Goal: Task Accomplishment & Management: Manage account settings

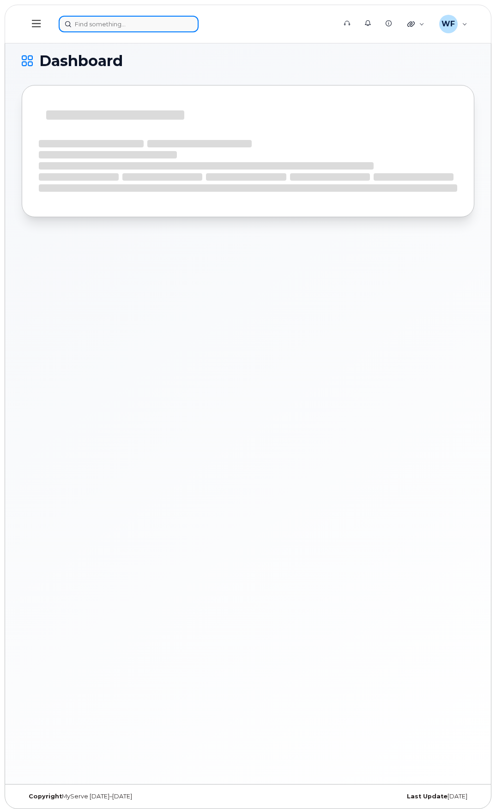
click at [119, 25] on input at bounding box center [129, 24] width 140 height 17
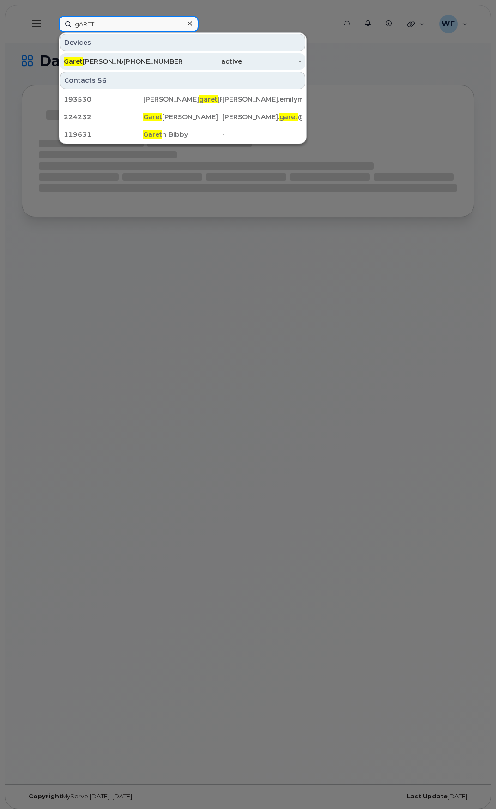
type input "gARET"
click at [88, 62] on div "Garet Cameron" at bounding box center [94, 61] width 60 height 9
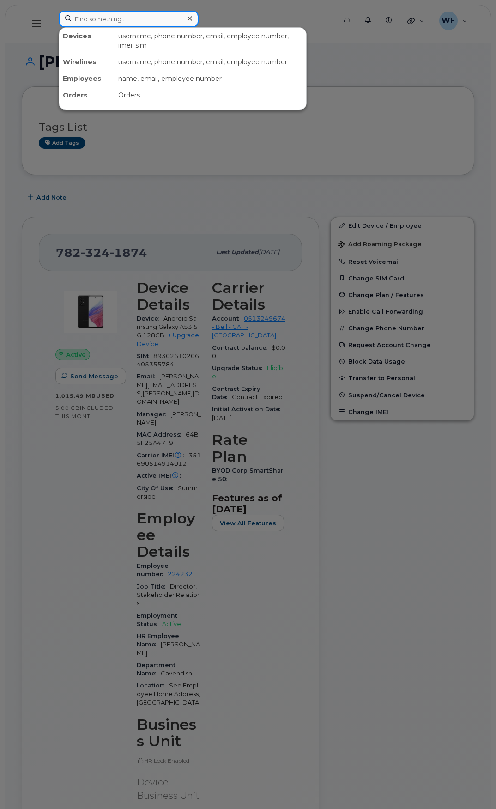
click at [109, 18] on input at bounding box center [129, 19] width 140 height 17
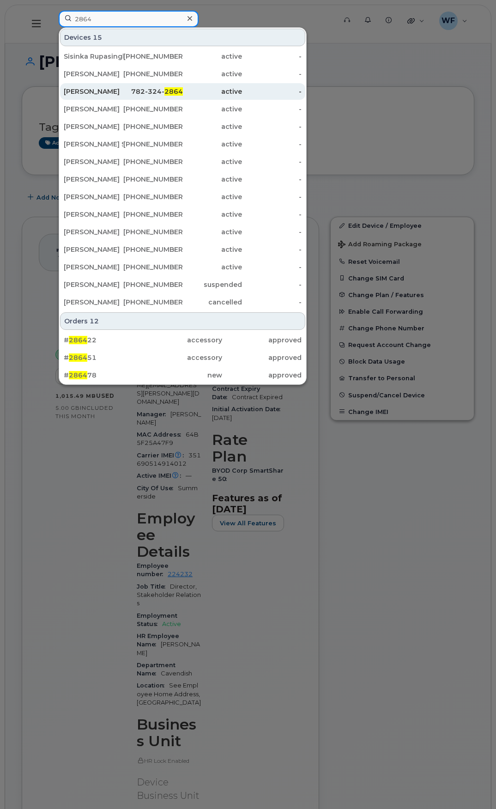
type input "2864"
click at [97, 89] on div "Mark Brandon" at bounding box center [94, 91] width 60 height 9
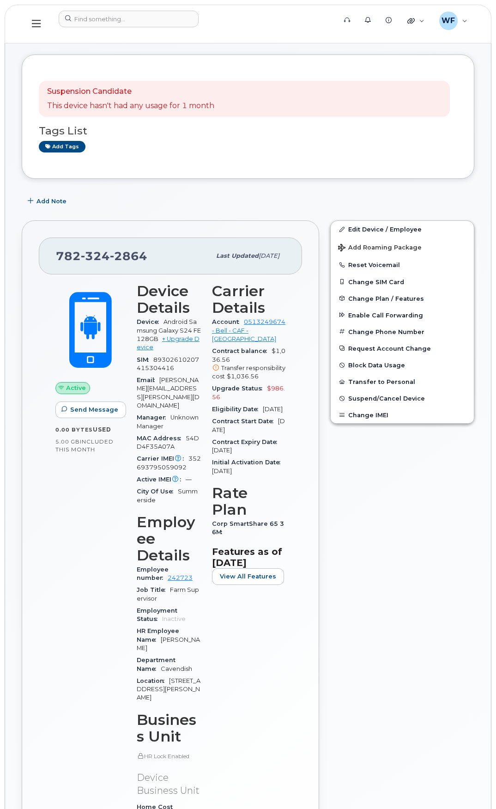
scroll to position [46, 0]
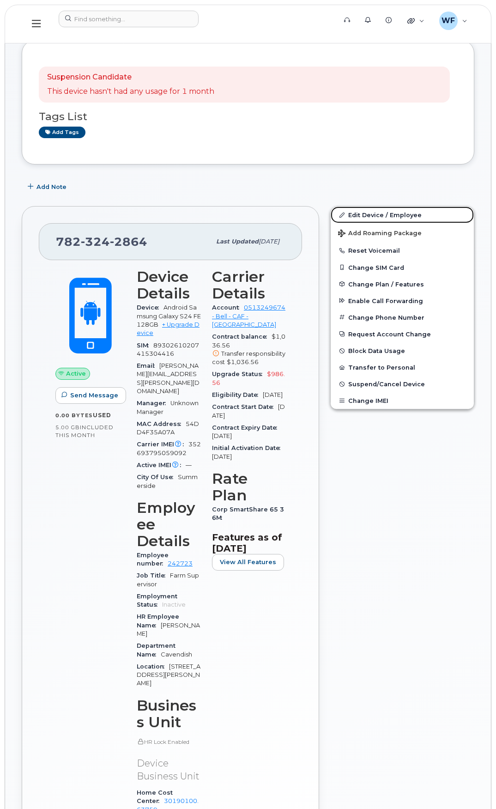
drag, startPoint x: 381, startPoint y: 211, endPoint x: 226, endPoint y: 302, distance: 179.7
click at [381, 211] on link "Edit Device / Employee" at bounding box center [402, 214] width 143 height 17
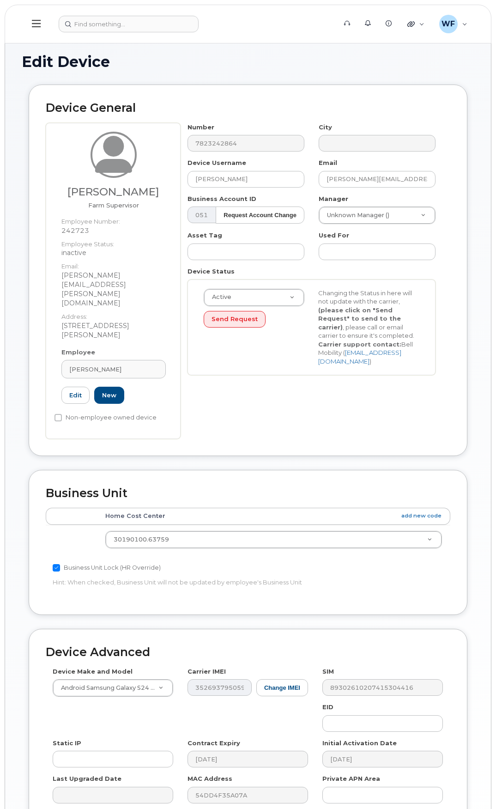
click at [266, 327] on div "Send Request" at bounding box center [254, 319] width 101 height 17
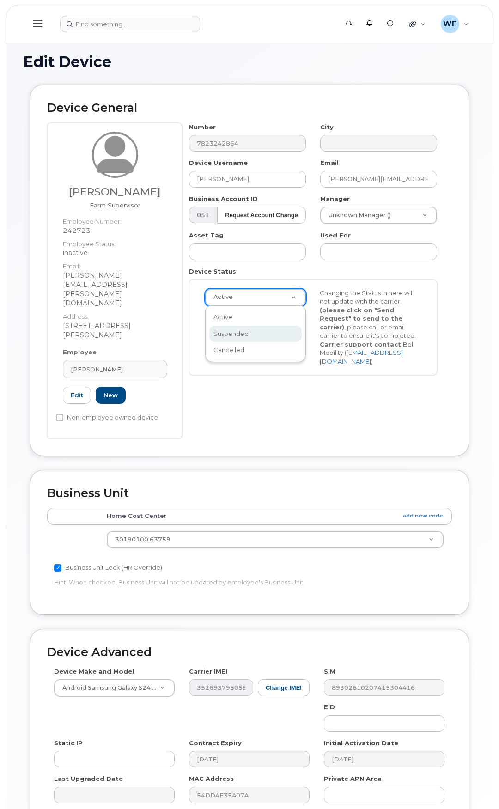
scroll to position [0, 3]
select select "suspended"
click at [236, 323] on button "Send Request" at bounding box center [235, 319] width 62 height 17
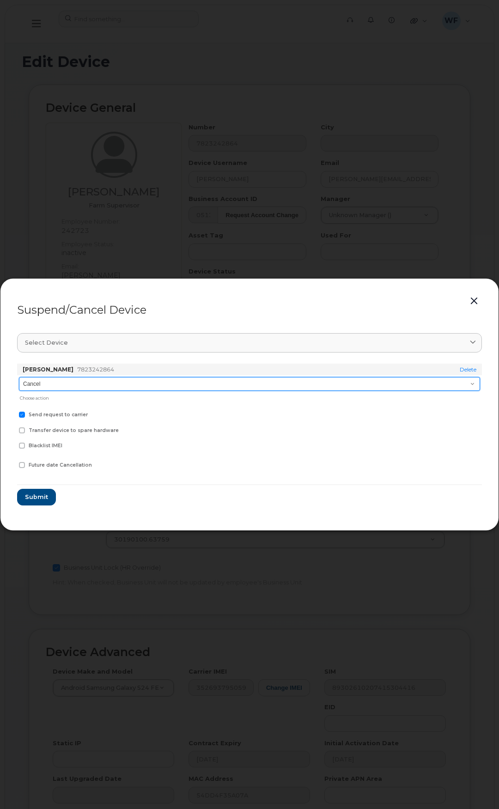
click at [59, 382] on select "Cancel Suspend - Extend Suspension Suspend - Reduced Rate Suspend - Full Rate S…" at bounding box center [249, 384] width 461 height 14
select select "[object Object]"
click at [19, 377] on select "Cancel Suspend - Extend Suspension Suspend - Reduced Rate Suspend - Full Rate S…" at bounding box center [249, 384] width 461 height 14
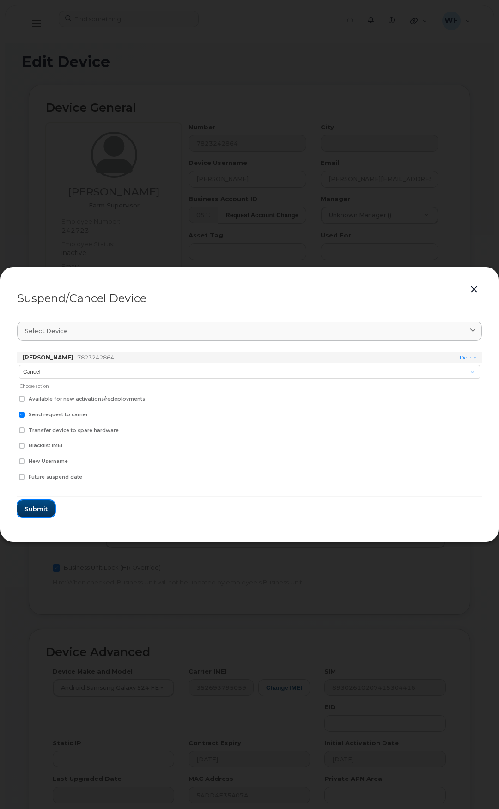
click at [36, 515] on button "Submit" at bounding box center [36, 508] width 38 height 17
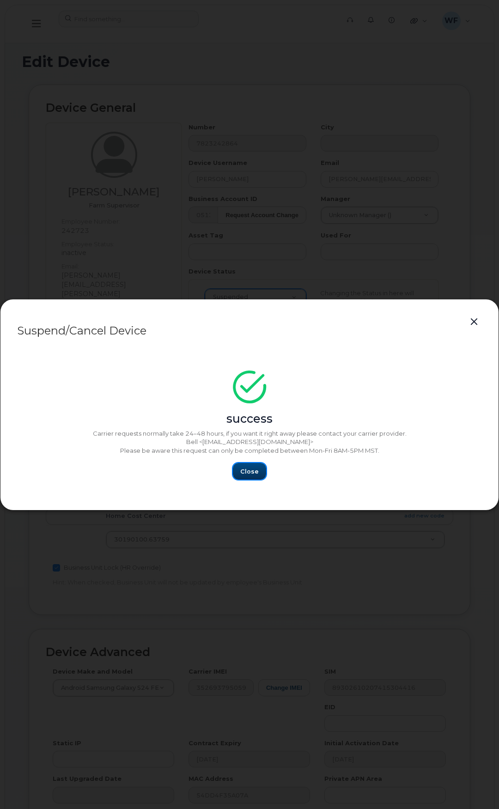
click at [239, 465] on button "Close" at bounding box center [249, 471] width 33 height 17
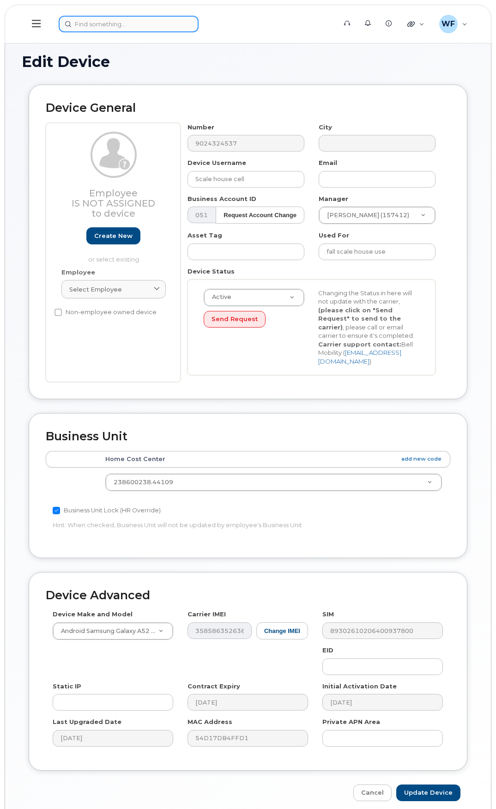
click at [104, 21] on input at bounding box center [129, 24] width 140 height 17
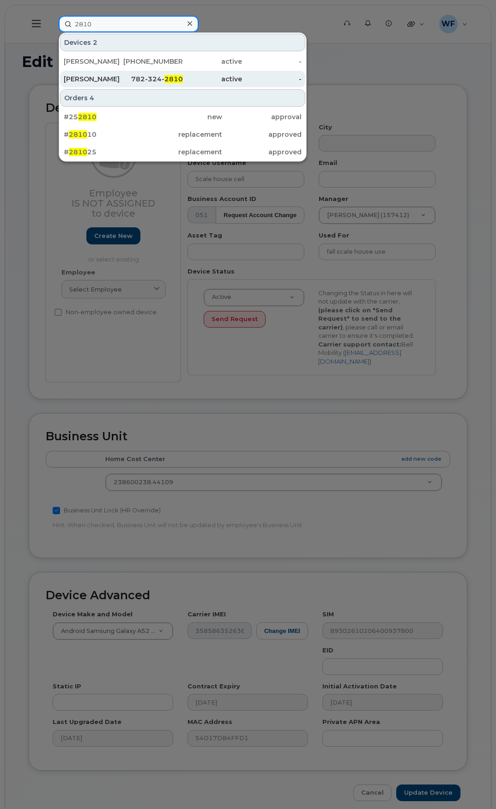
type input "2810"
click at [86, 75] on div "[PERSON_NAME]" at bounding box center [94, 78] width 60 height 9
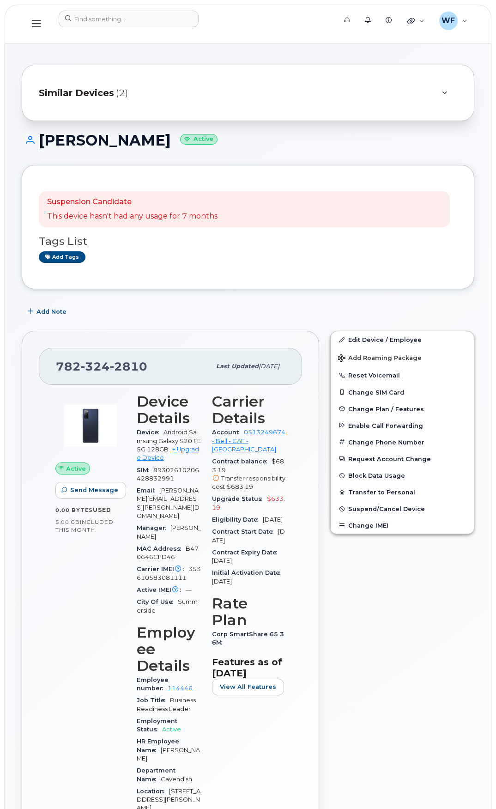
click at [116, 100] on div "Similar Devices (2)" at bounding box center [235, 93] width 393 height 22
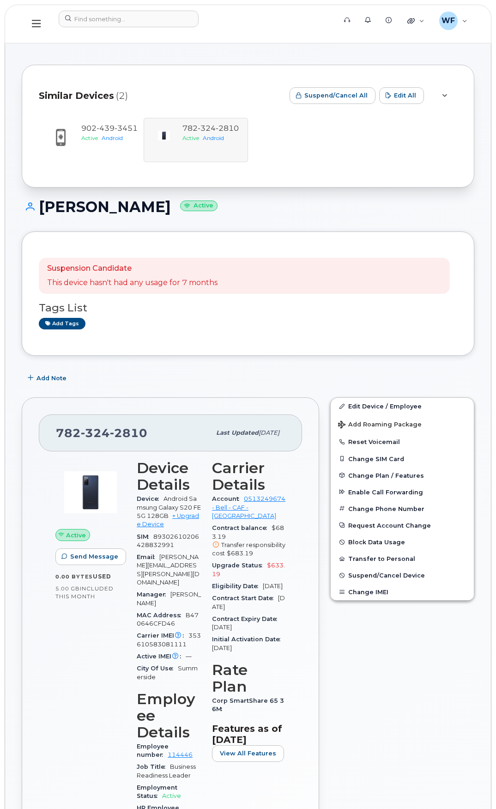
click at [294, 207] on h1 "Paul Cheverie Active" at bounding box center [248, 207] width 453 height 16
click at [89, 18] on input at bounding box center [129, 19] width 140 height 17
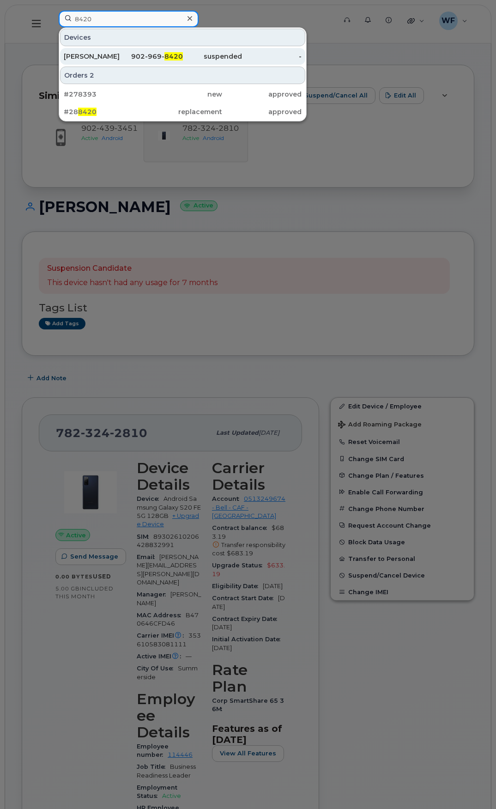
type input "8420"
click at [90, 57] on div "Blaine Keus" at bounding box center [94, 56] width 60 height 9
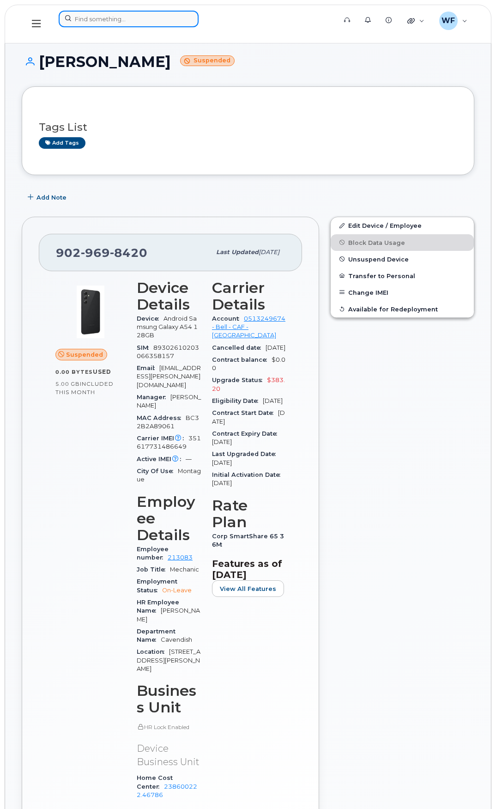
click at [101, 20] on input at bounding box center [129, 19] width 140 height 17
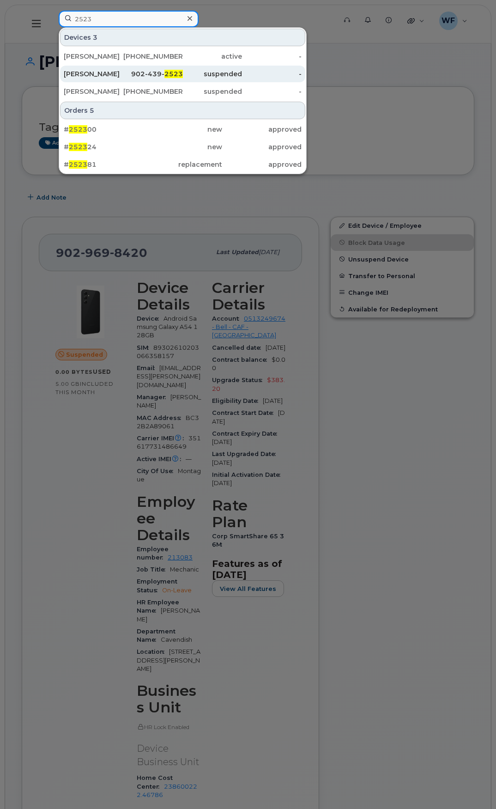
type input "2523"
click at [88, 70] on div "Hans Roets" at bounding box center [94, 73] width 60 height 9
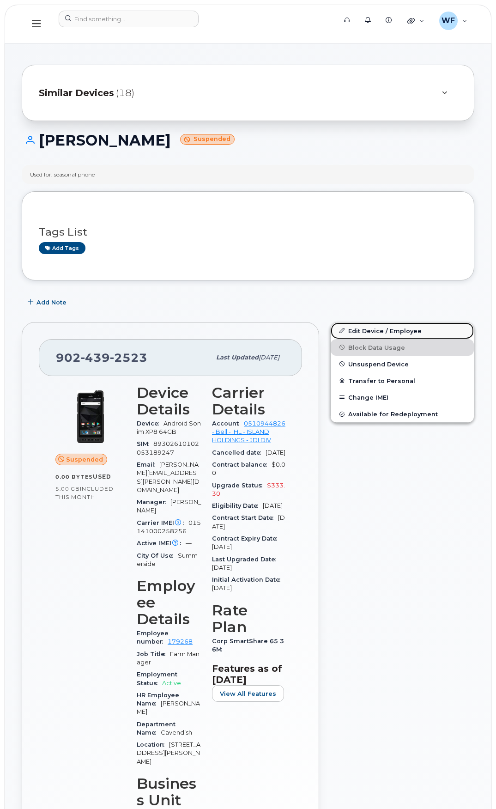
click at [375, 331] on link "Edit Device / Employee" at bounding box center [402, 330] width 143 height 17
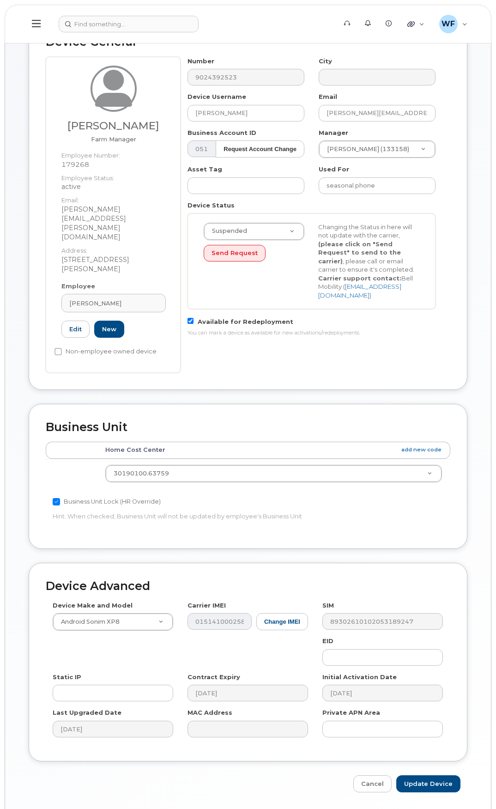
scroll to position [68, 0]
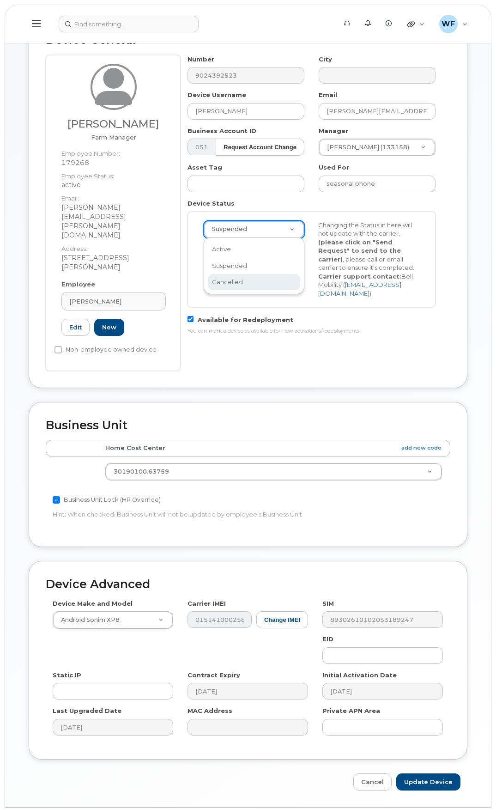
select select "cancelled"
click at [237, 253] on button "Send Request" at bounding box center [235, 251] width 62 height 17
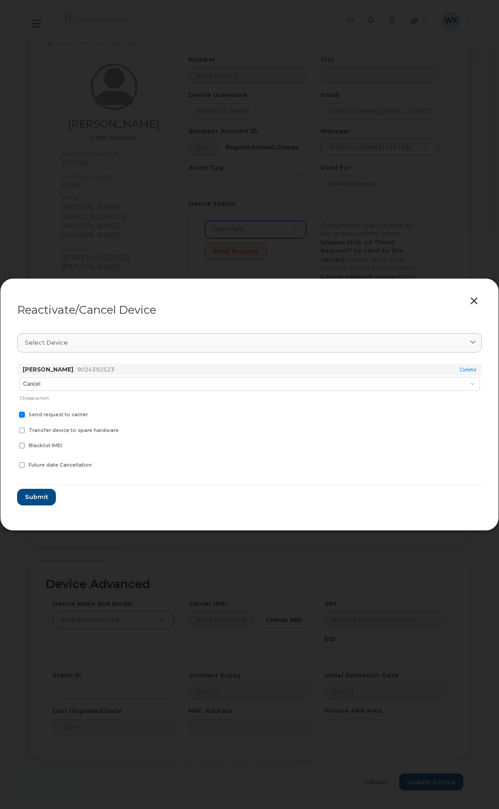
click at [57, 375] on div "Cancel Suspend - Extend Suspension Reactivate Choose action" at bounding box center [249, 389] width 465 height 28
click at [42, 494] on span "Submit" at bounding box center [35, 496] width 23 height 9
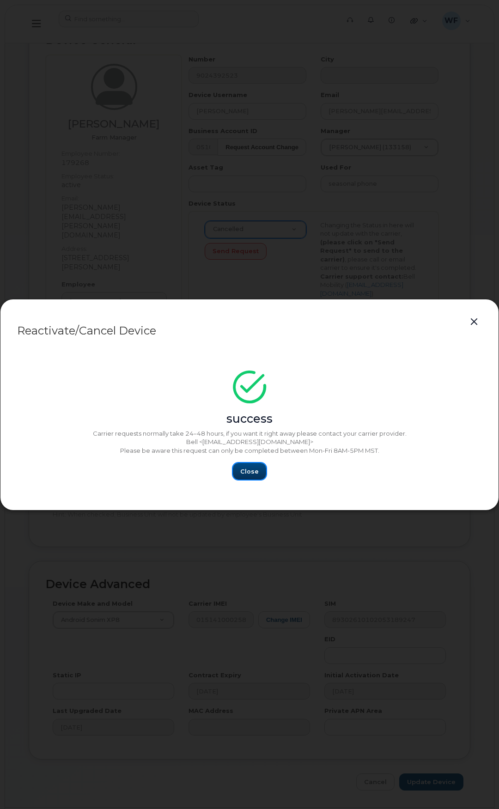
drag, startPoint x: 248, startPoint y: 468, endPoint x: 24, endPoint y: 469, distance: 223.5
click at [248, 468] on span "Close" at bounding box center [249, 471] width 18 height 9
